Goal: Task Accomplishment & Management: Complete application form

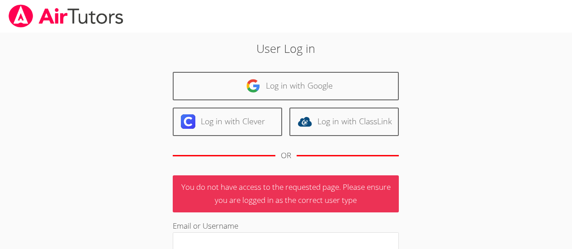
scroll to position [14, 0]
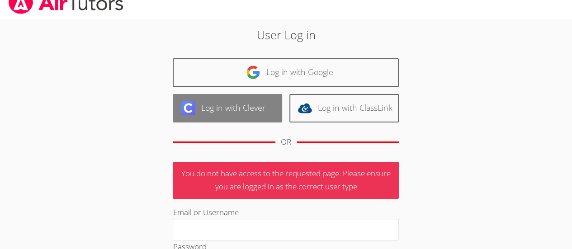
click at [263, 113] on link "Log in with Clever" at bounding box center [227, 108] width 109 height 28
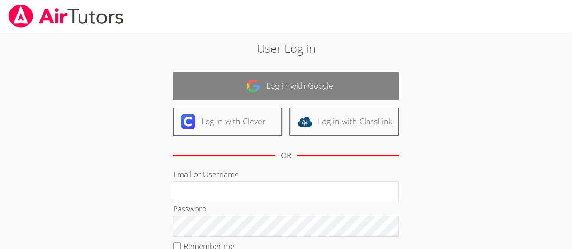
click at [253, 87] on img at bounding box center [253, 86] width 14 height 14
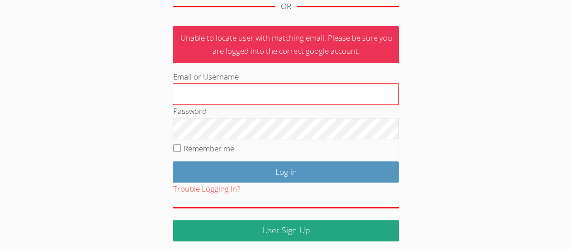
scroll to position [153, 0]
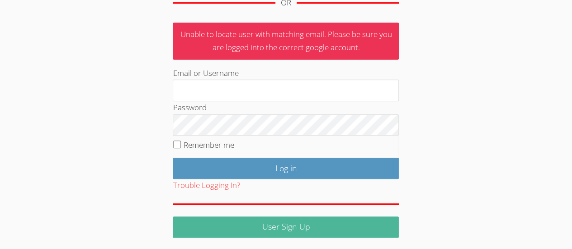
click at [269, 224] on link "User Sign Up" at bounding box center [286, 226] width 226 height 21
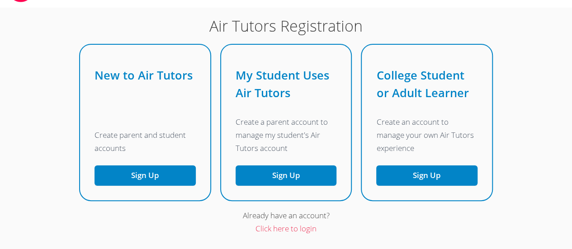
scroll to position [45, 0]
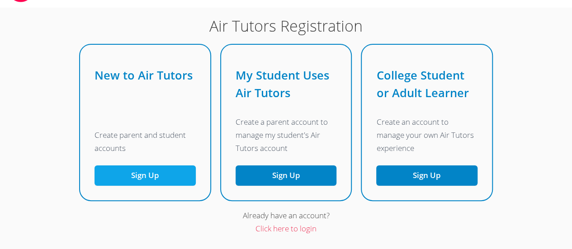
click at [193, 186] on button "Sign Up" at bounding box center [144, 175] width 101 height 20
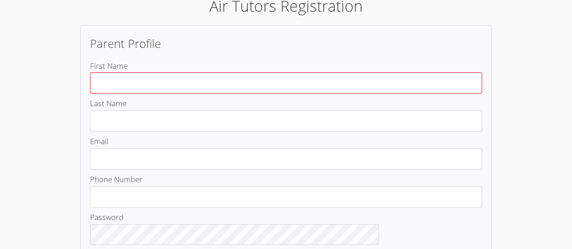
click at [190, 82] on input "First Name" at bounding box center [286, 82] width 392 height 21
type input "[PERSON_NAME]"
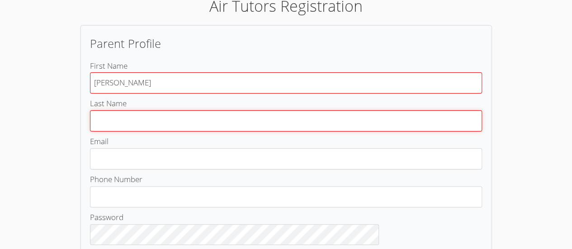
type input "[PERSON_NAME]"
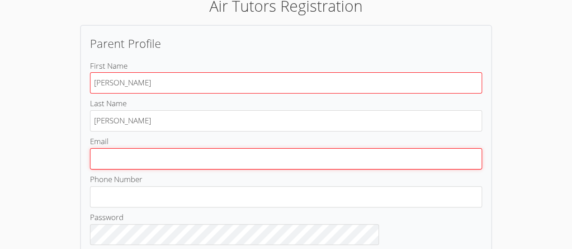
type input "[PERSON_NAME][EMAIL_ADDRESS][DOMAIN_NAME]"
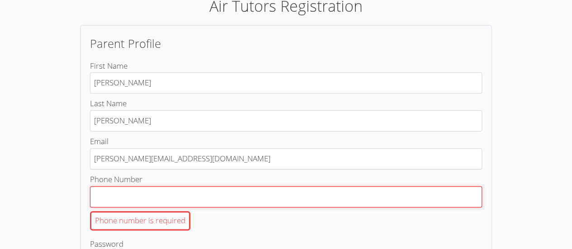
click at [205, 191] on input "Phone Number Phone number is required" at bounding box center [286, 196] width 392 height 21
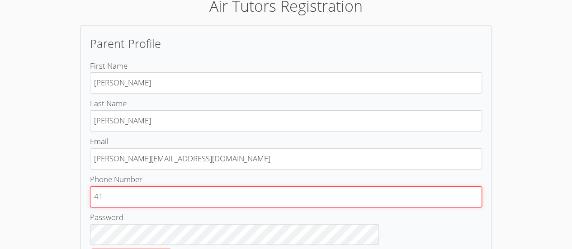
type input "4"
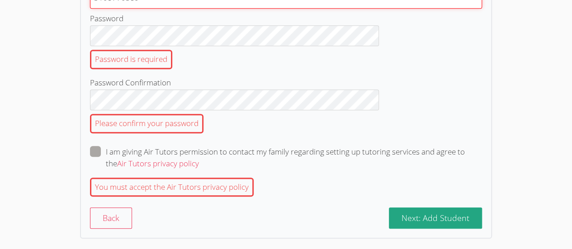
scroll to position [271, 0]
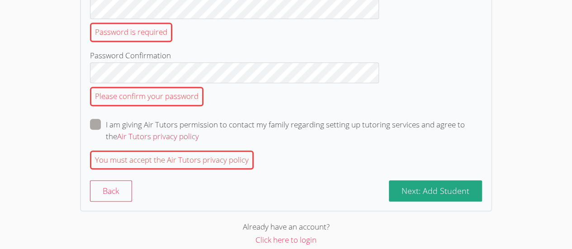
type input "3108770389"
click at [153, 119] on label "I am giving Air Tutors permission to contact my family regarding setting up tut…" at bounding box center [286, 131] width 392 height 24
click at [199, 119] on input "I am giving Air Tutors permission to contact my family regarding setting up tut…" at bounding box center [203, 123] width 8 height 8
checkbox input "true"
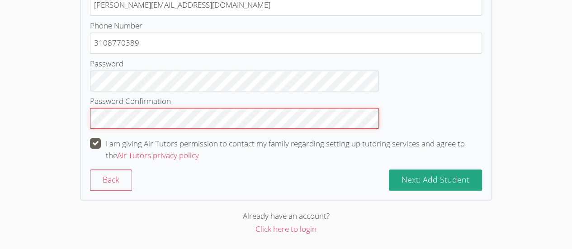
scroll to position [197, 0]
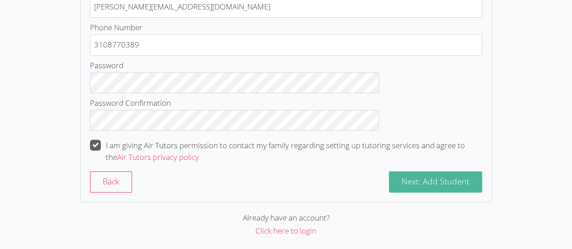
click at [401, 180] on span "Next: Add Student" at bounding box center [435, 181] width 68 height 11
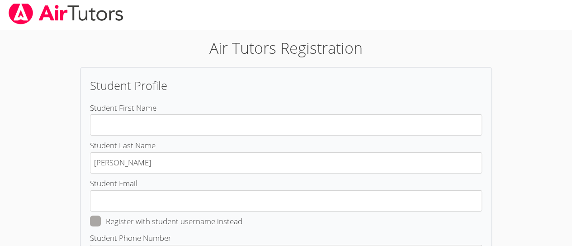
scroll to position [7, 0]
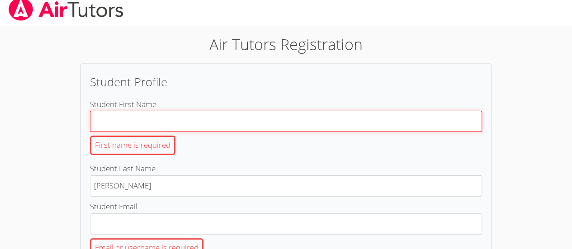
click at [174, 119] on input "Student First Name First name is required" at bounding box center [286, 121] width 392 height 21
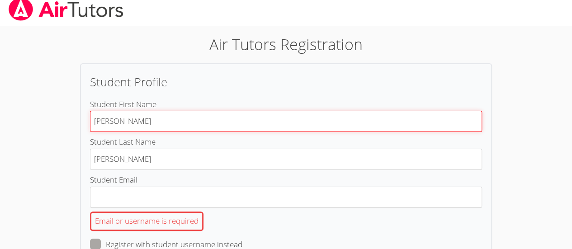
type input "[PERSON_NAME]"
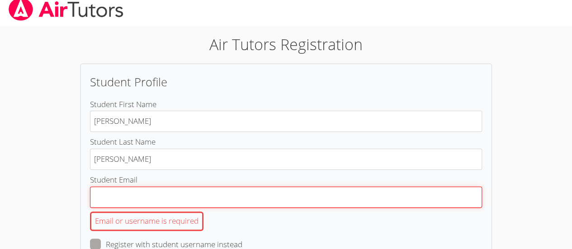
click at [182, 193] on input "Student Email Email or username is required" at bounding box center [286, 197] width 392 height 21
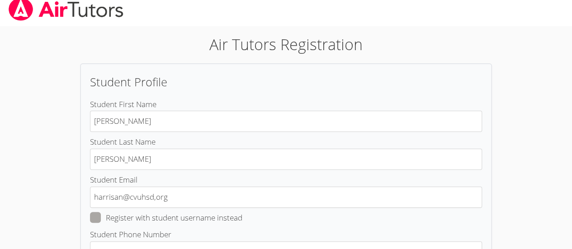
click at [63, 200] on body "Air Tutors Registration Student Profile Student First Name [PERSON_NAME] Studen…" at bounding box center [286, 117] width 572 height 249
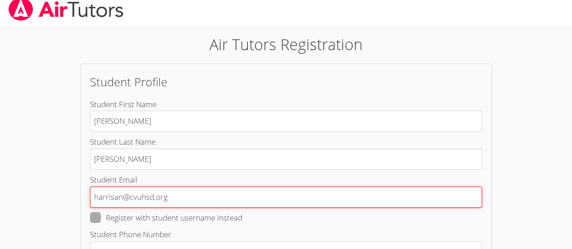
drag, startPoint x: 207, startPoint y: 198, endPoint x: 217, endPoint y: 202, distance: 10.9
click at [207, 198] on input "harrisan@cvuhsd,org" at bounding box center [286, 197] width 392 height 21
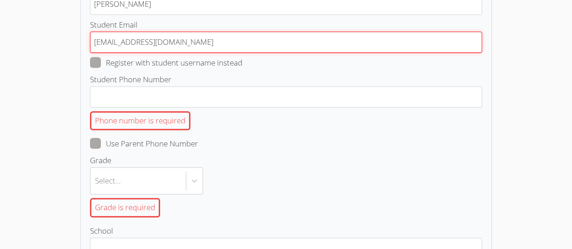
scroll to position [188, 0]
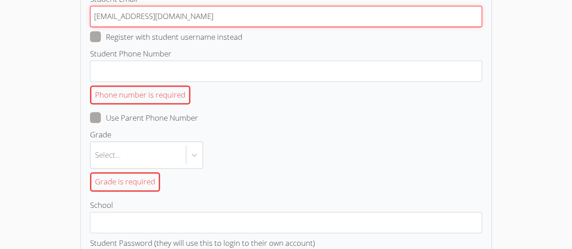
type input "[EMAIL_ADDRESS][DOMAIN_NAME]"
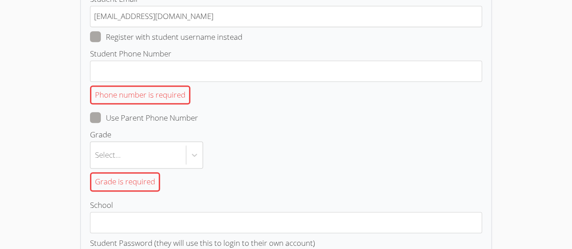
click at [198, 114] on span at bounding box center [198, 118] width 0 height 10
click at [198, 114] on input "Use Parent Phone Number" at bounding box center [202, 116] width 8 height 8
checkbox input "true"
type input "3108770389"
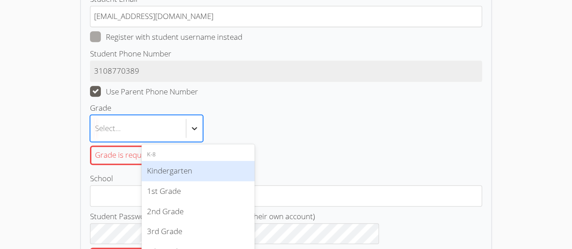
scroll to position [221, 0]
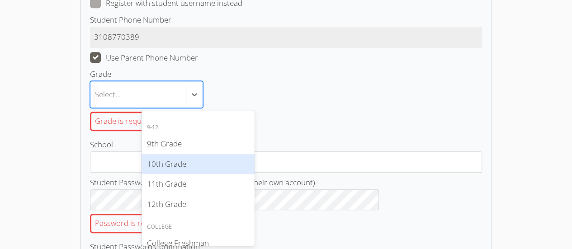
scroll to position [181, 0]
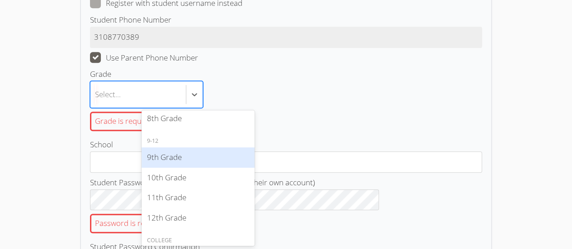
click at [201, 157] on div "9th Grade" at bounding box center [197, 157] width 113 height 20
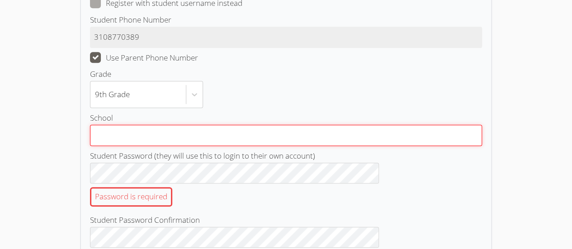
click at [195, 132] on input "School" at bounding box center [286, 135] width 392 height 21
type input "[PERSON_NAME][GEOGRAPHIC_DATA]"
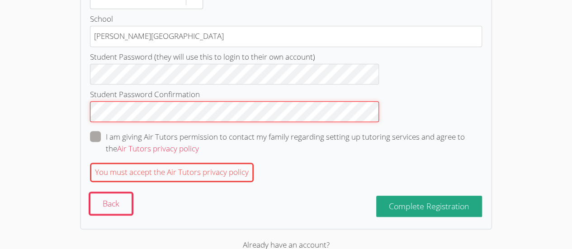
scroll to position [346, 0]
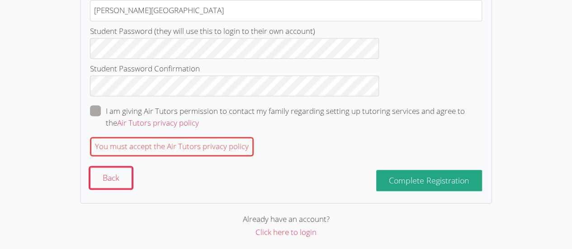
click at [199, 118] on span at bounding box center [199, 123] width 0 height 10
click at [199, 108] on input "I am giving Air Tutors permission to contact my family regarding setting up tut…" at bounding box center [203, 109] width 8 height 8
checkbox input "true"
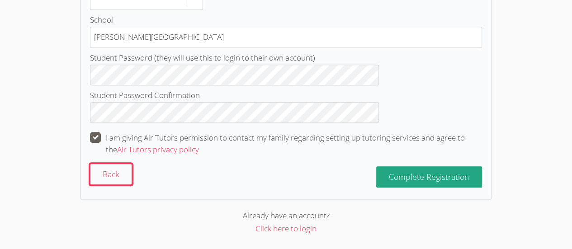
scroll to position [317, 0]
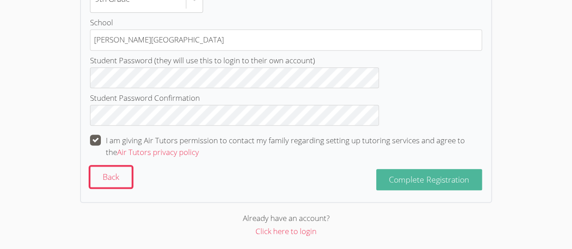
click at [389, 176] on span "Complete Registration" at bounding box center [429, 179] width 80 height 11
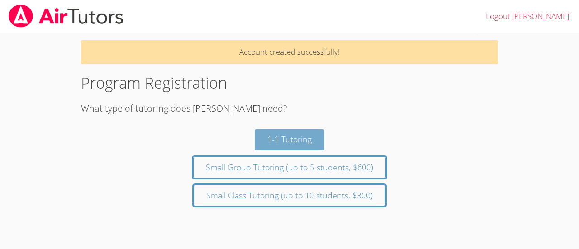
click at [282, 140] on button "1-1 Tutoring" at bounding box center [289, 139] width 70 height 21
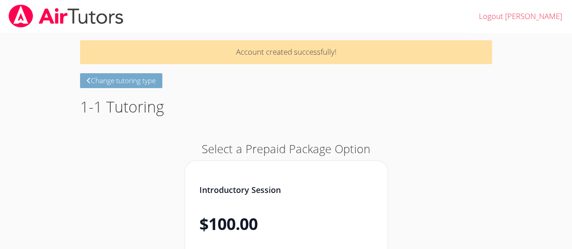
click at [107, 80] on button "Change tutoring type" at bounding box center [121, 80] width 82 height 15
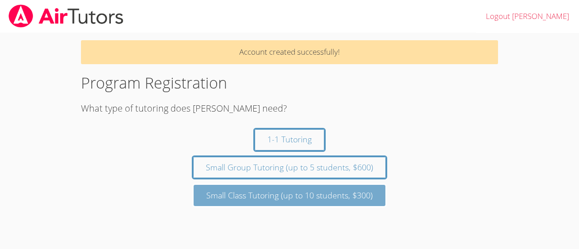
click at [333, 196] on button "Small Class Tutoring (up to 10 students, $300)" at bounding box center [289, 195] width 192 height 21
